Goal: Task Accomplishment & Management: Complete application form

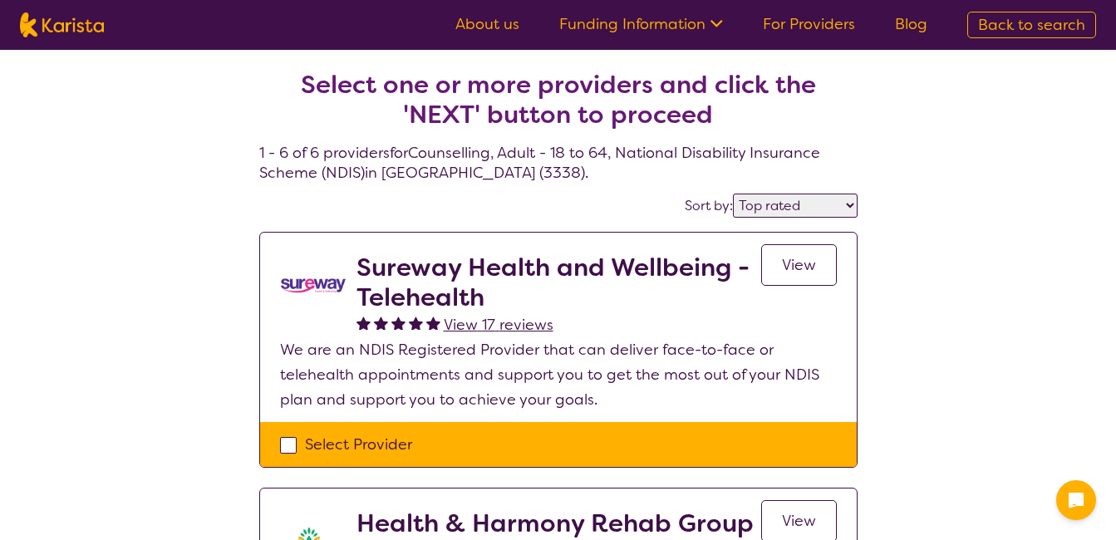
select select "by_score"
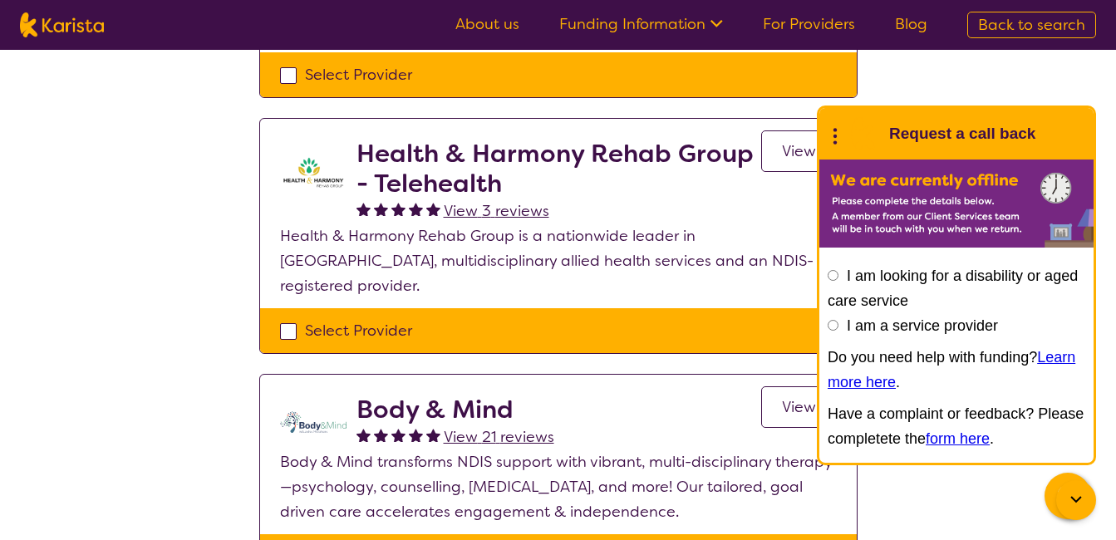
scroll to position [376, 0]
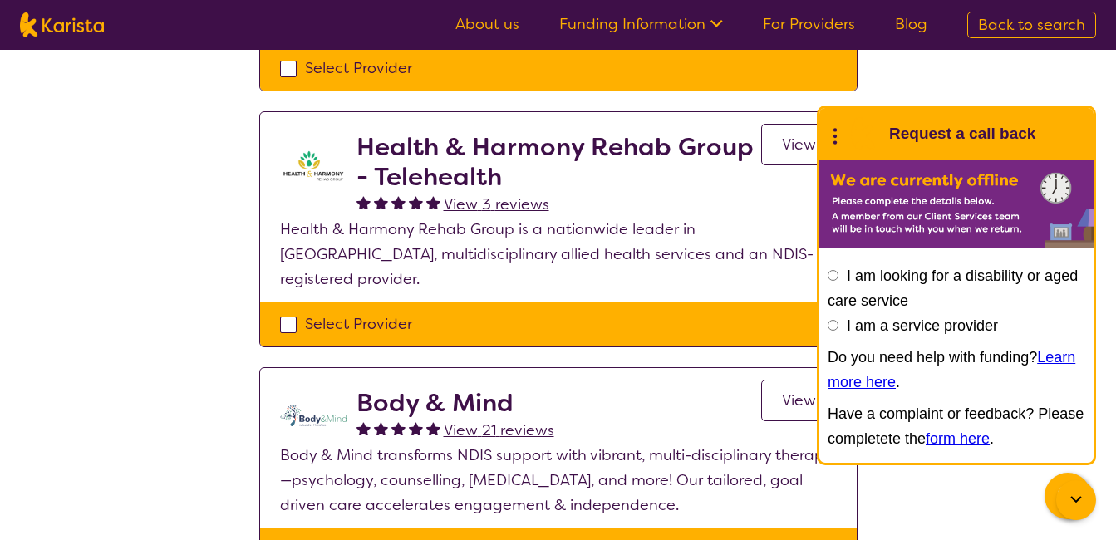
click at [831, 326] on input "I am a service provider" at bounding box center [832, 325] width 11 height 11
radio input "true"
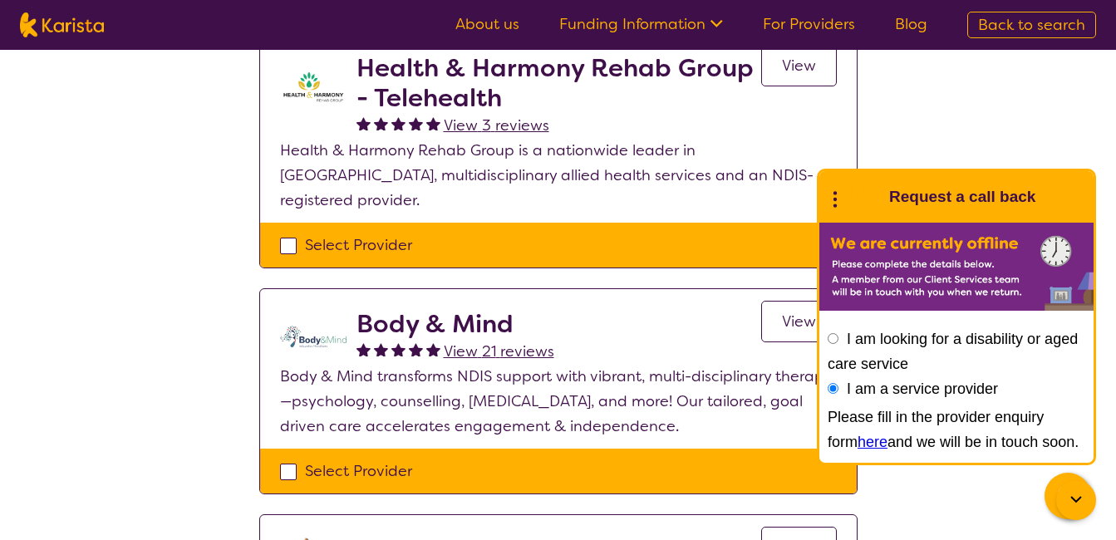
scroll to position [465, 0]
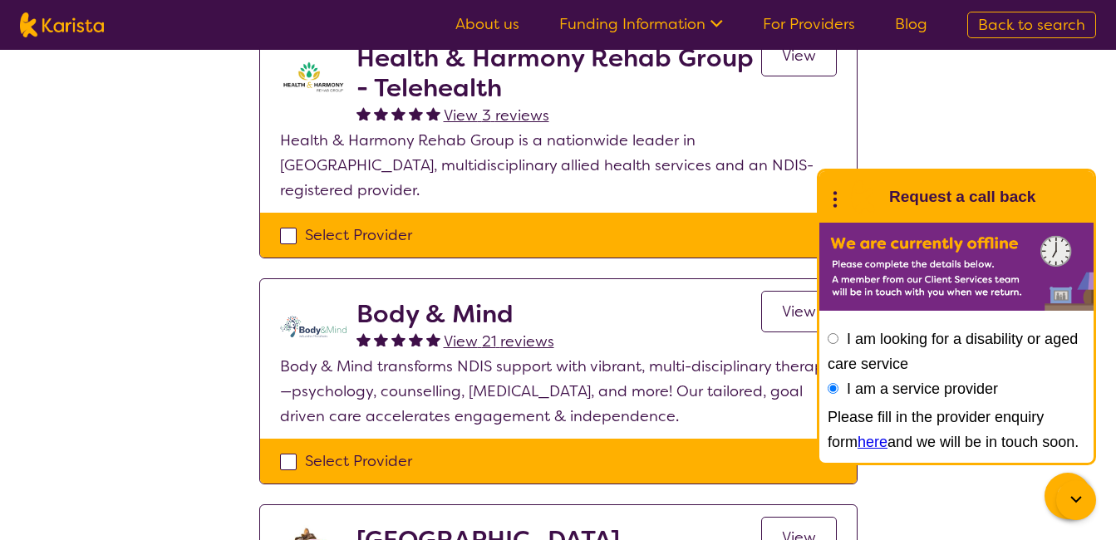
click at [857, 442] on link "here" at bounding box center [872, 442] width 30 height 17
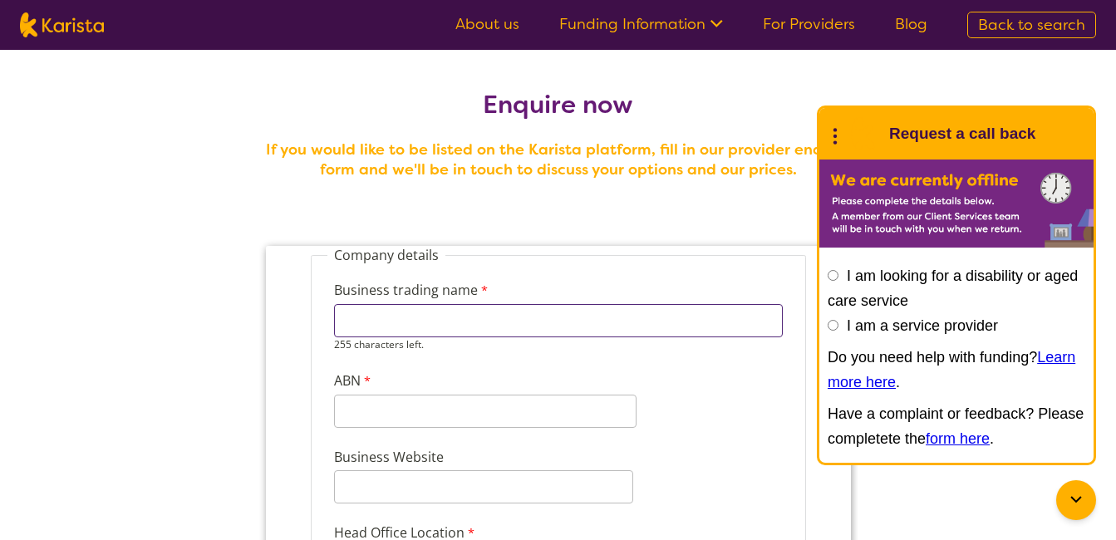
click at [506, 330] on input "Business trading name" at bounding box center [557, 320] width 449 height 33
click at [730, 403] on div "Business trading name 255 characters left. ABN 11 characters left." at bounding box center [557, 347] width 462 height 167
click at [440, 326] on input "Business trading name" at bounding box center [557, 320] width 449 height 33
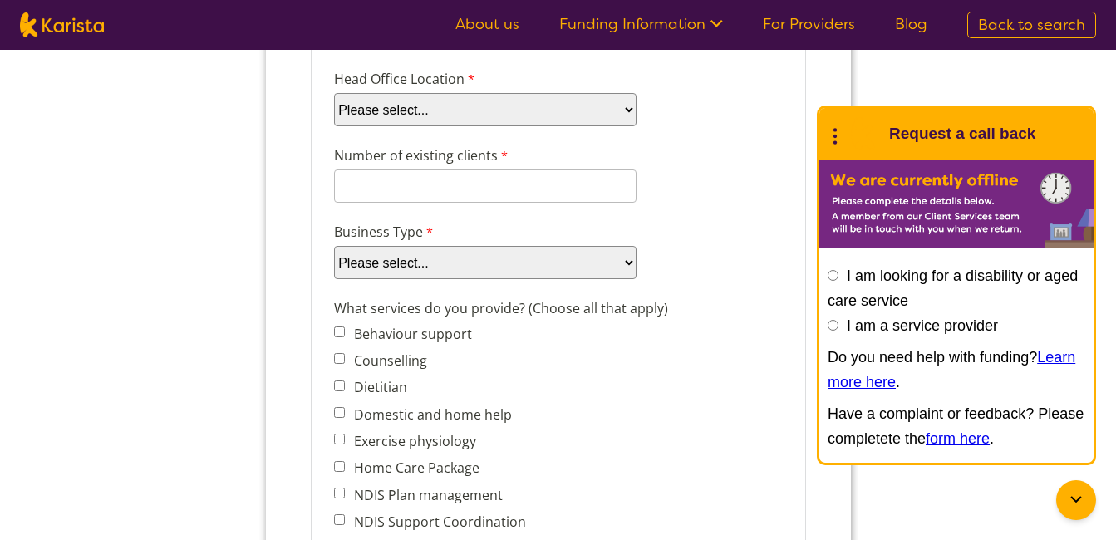
scroll to position [410, 0]
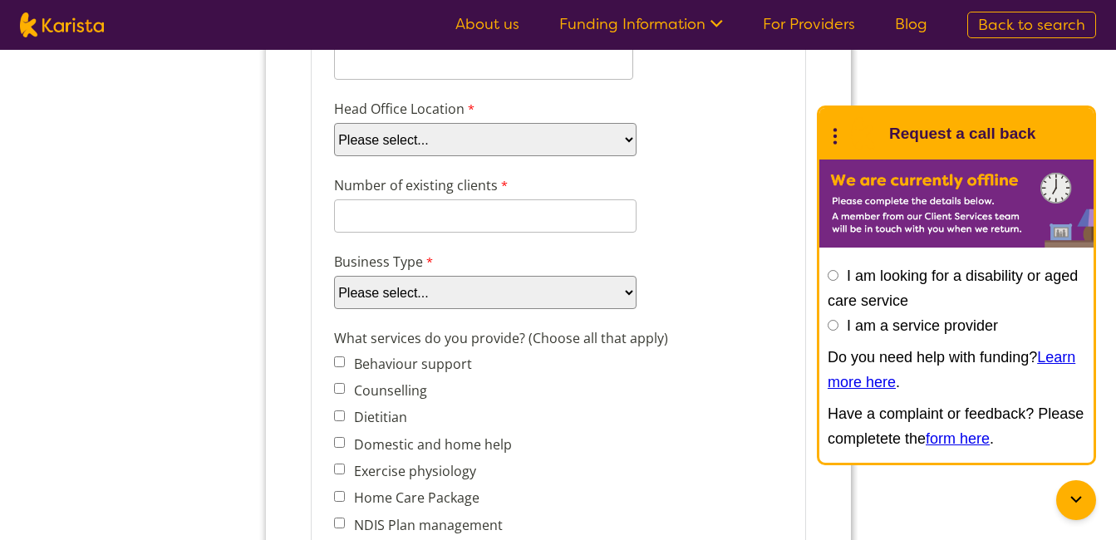
click at [621, 299] on select "Please select... Company Individual/Sole Trader Other (please specify)" at bounding box center [484, 292] width 302 height 33
select select "tfa_88"
click at [333, 309] on select "Please select... Company Individual/Sole Trader Other (please specify)" at bounding box center [484, 292] width 302 height 33
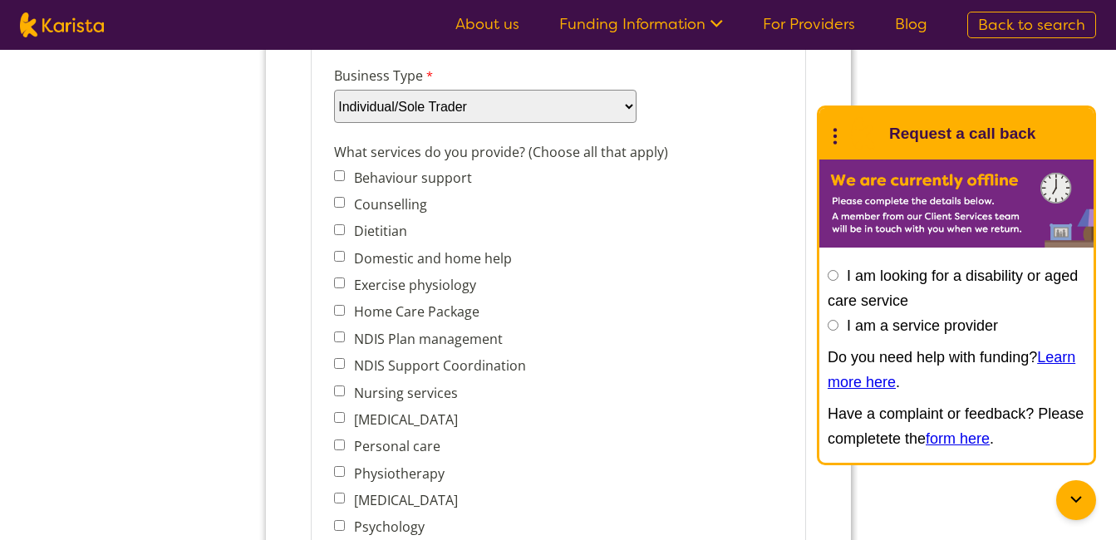
scroll to position [437, 0]
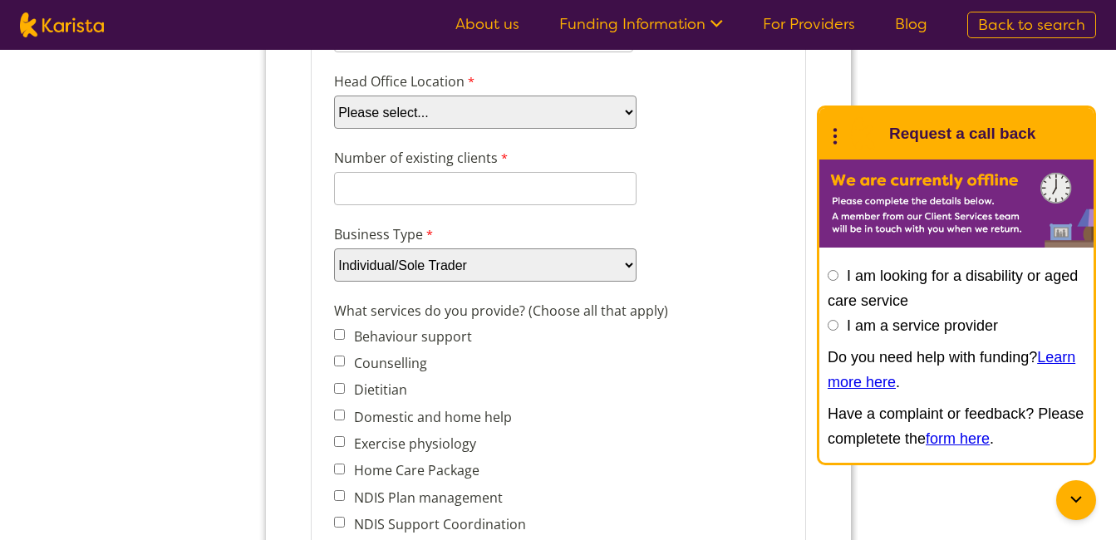
click at [624, 262] on select "Please select... Company Individual/Sole Trader Other (please specify)" at bounding box center [484, 264] width 302 height 33
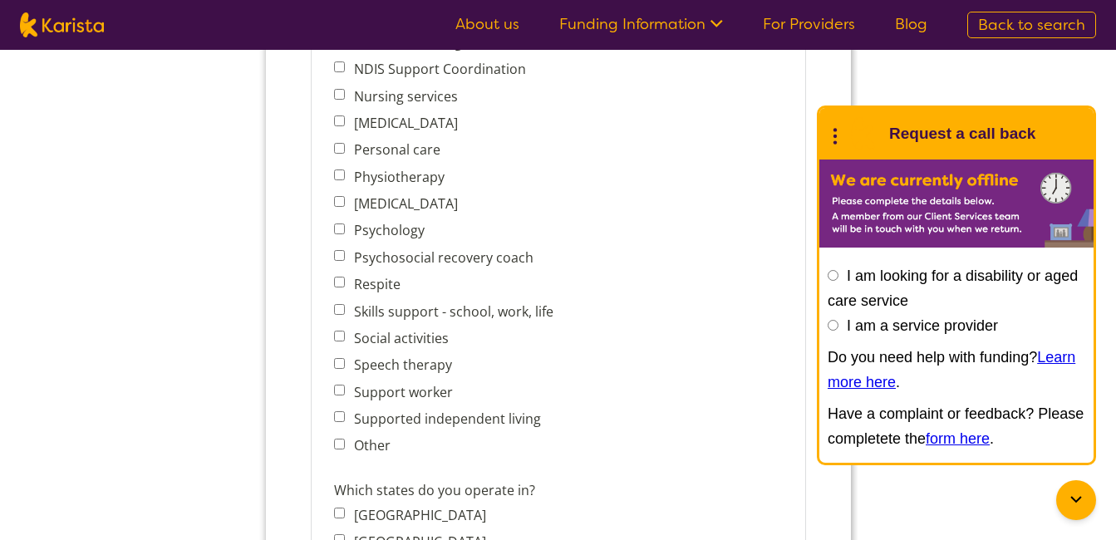
scroll to position [858, 0]
